Goal: Information Seeking & Learning: Compare options

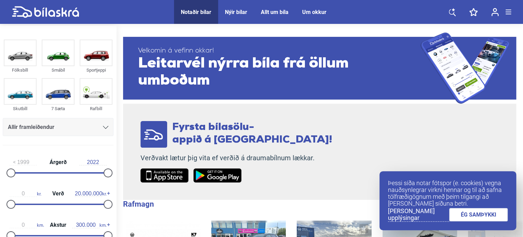
click at [283, 114] on div "Fyrsta bílasölu- appið á [GEOGRAPHIC_DATA]! Verðvakt lætur þig vita ef verðið á…" at bounding box center [236, 152] width 227 height 96
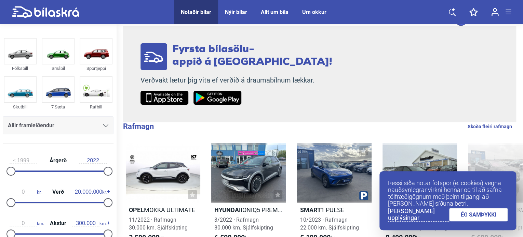
scroll to position [150, 0]
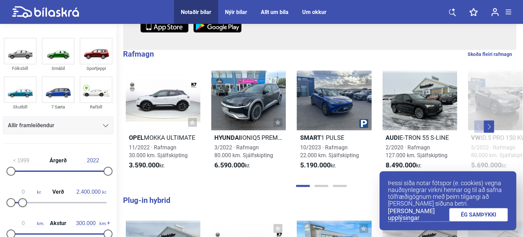
type input "2.500.000"
drag, startPoint x: 105, startPoint y: 203, endPoint x: 22, endPoint y: 197, distance: 83.3
click at [22, 197] on div "0 kr. Verð 2.500.000 kr." at bounding box center [58, 196] width 111 height 31
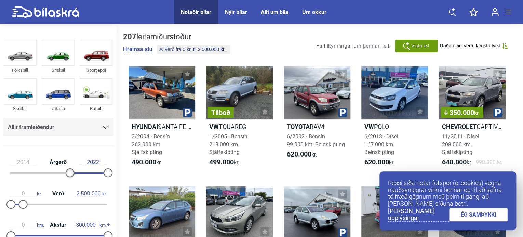
type input "2015"
drag, startPoint x: 13, startPoint y: 174, endPoint x: 81, endPoint y: 181, distance: 68.0
click at [81, 181] on div "2015 Árgerð 2022" at bounding box center [58, 166] width 111 height 31
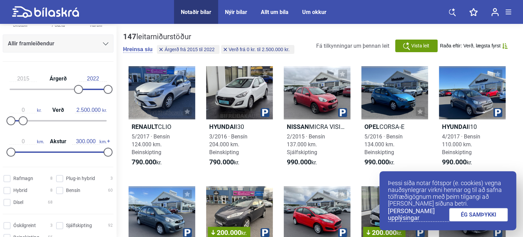
scroll to position [98, 0]
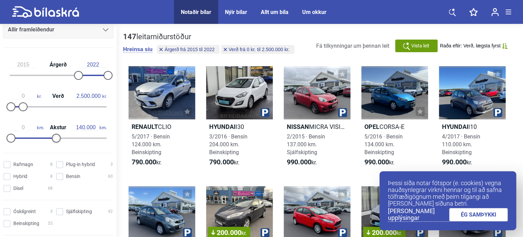
type input "150.000"
drag, startPoint x: 106, startPoint y: 134, endPoint x: 58, endPoint y: 138, distance: 47.7
click at [58, 138] on div at bounding box center [59, 138] width 9 height 9
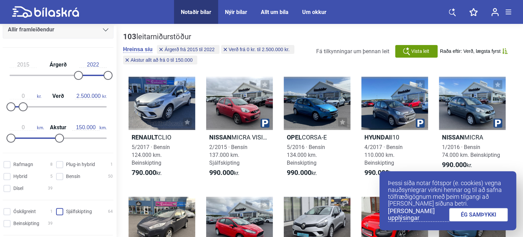
click at [61, 210] on input "Sjálfskipting 64" at bounding box center [85, 212] width 57 height 7
checkbox input "true"
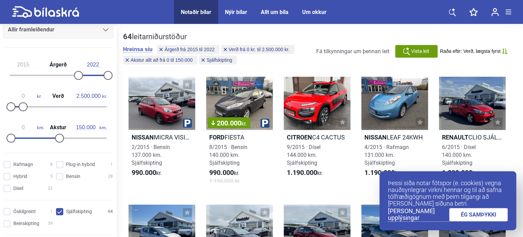
click at [467, 215] on link "ÉG SAMÞYKKI" at bounding box center [478, 214] width 59 height 13
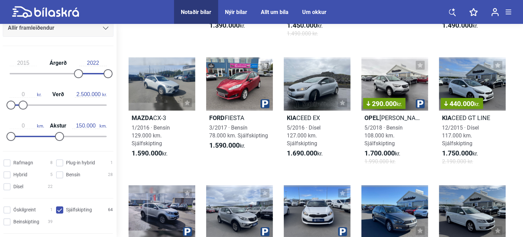
scroll to position [273, 0]
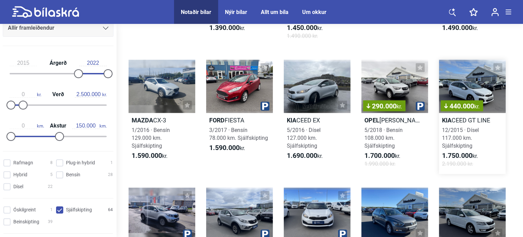
click at [465, 110] on span "440.000 kr." at bounding box center [462, 106] width 36 height 7
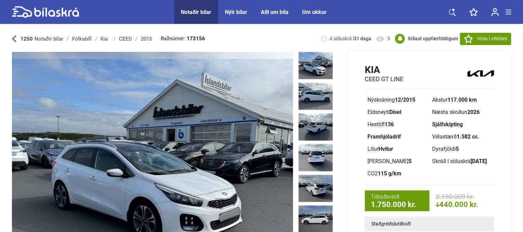
click at [268, 127] on img at bounding box center [152, 164] width 281 height 225
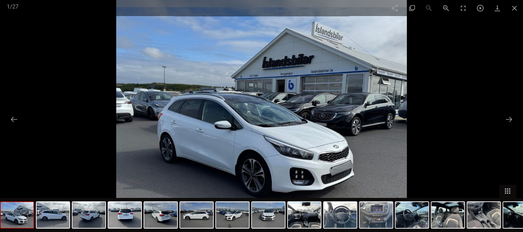
scroll to position [0, 1]
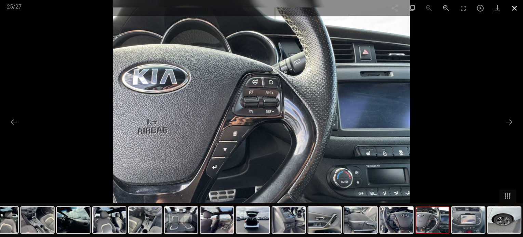
click at [510, 8] on span at bounding box center [514, 8] width 17 height 16
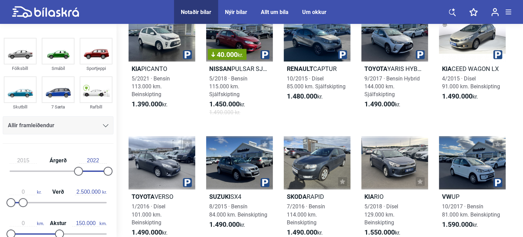
scroll to position [444, 0]
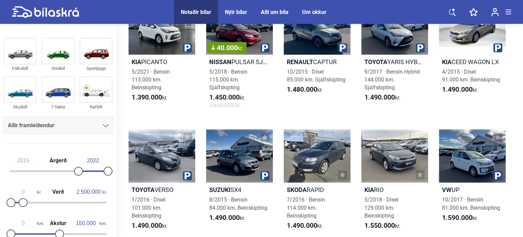
click at [113, 142] on div "Fólksbíll Smábíl Sportjeppi Skutbíll 7 Sæta Rafbíll Allir framleiðendur [PERSON…" at bounding box center [58, 92] width 116 height 113
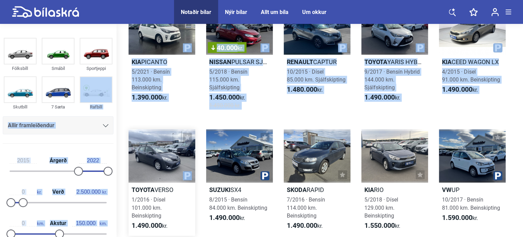
drag, startPoint x: 113, startPoint y: 95, endPoint x: 133, endPoint y: 180, distance: 87.4
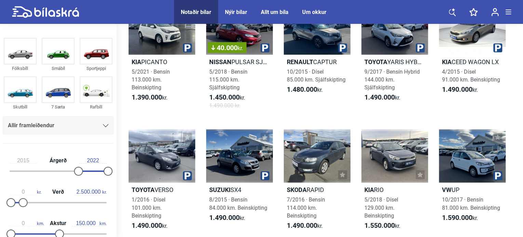
click at [112, 150] on div "2015 Árgerð 2022 0 kr. Verð 2.500.000 kr. 0 km. Akstur 150.000 km." at bounding box center [58, 196] width 116 height 94
click at [113, 81] on div "Fólksbíll Smábíl Sportjeppi Skutbíll 7 Sæta Rafbíll Allir framleiðendur [PERSON…" at bounding box center [58, 92] width 116 height 113
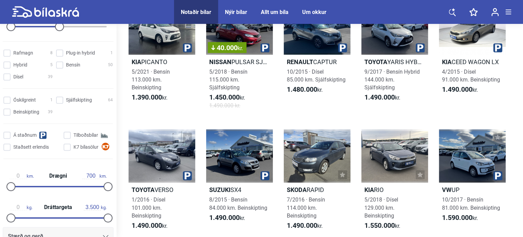
scroll to position [209, 0]
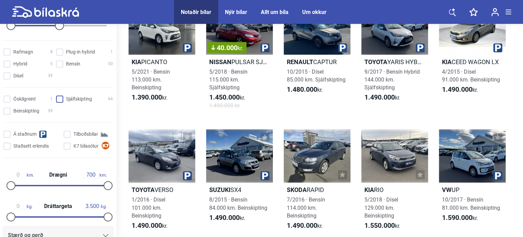
click at [71, 97] on input "Sjálfskipting 64" at bounding box center [85, 99] width 57 height 7
checkbox input "true"
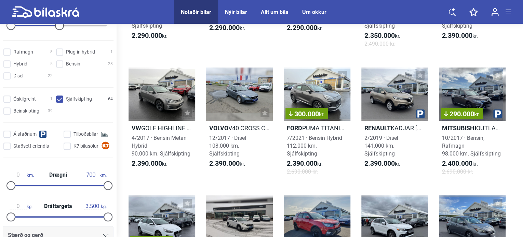
scroll to position [1271, 0]
